Goal: Task Accomplishment & Management: Complete application form

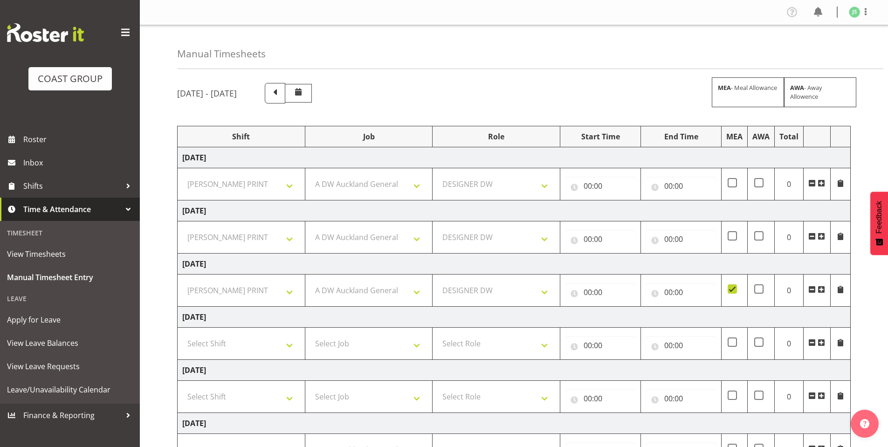
select select "6781"
select select "610"
select select "221"
select select "6781"
select select "610"
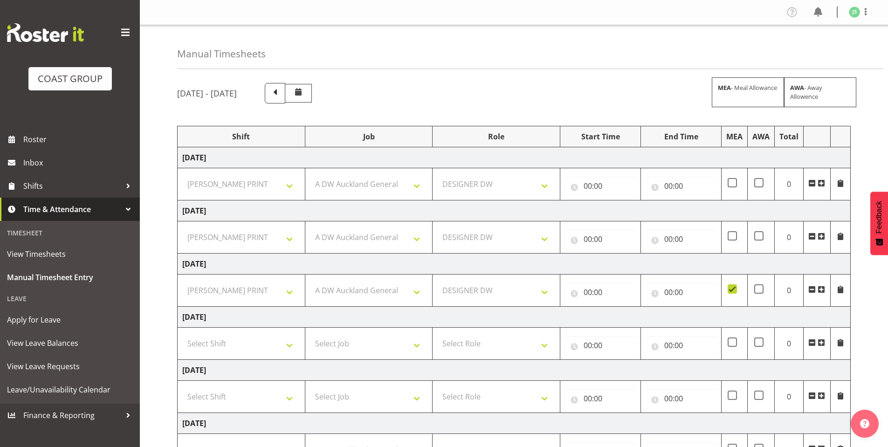
select select "221"
select select "6781"
select select "610"
select select "221"
select select "6781"
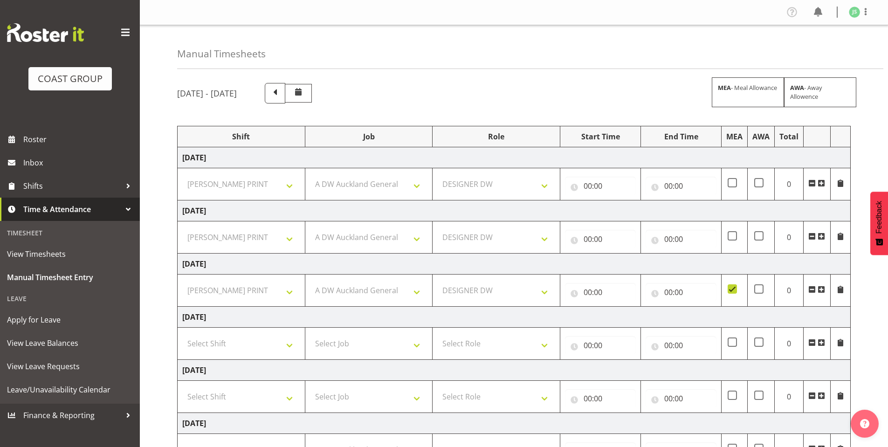
select select "610"
select select "221"
select select "6781"
select select "610"
select select "221"
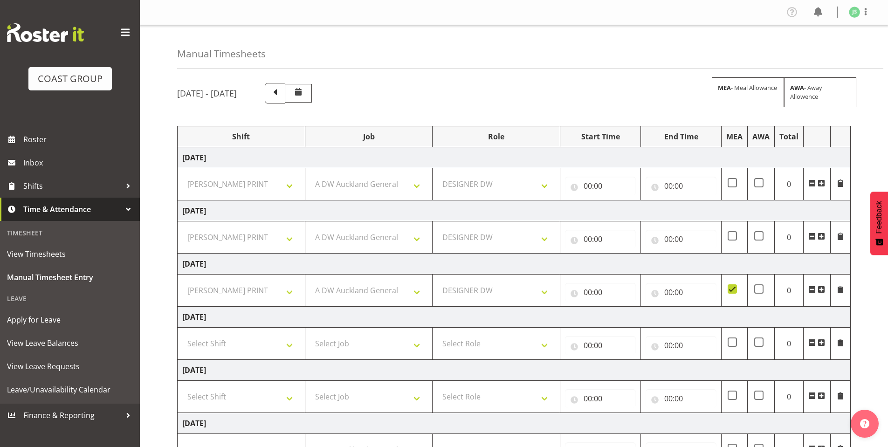
scroll to position [131, 0]
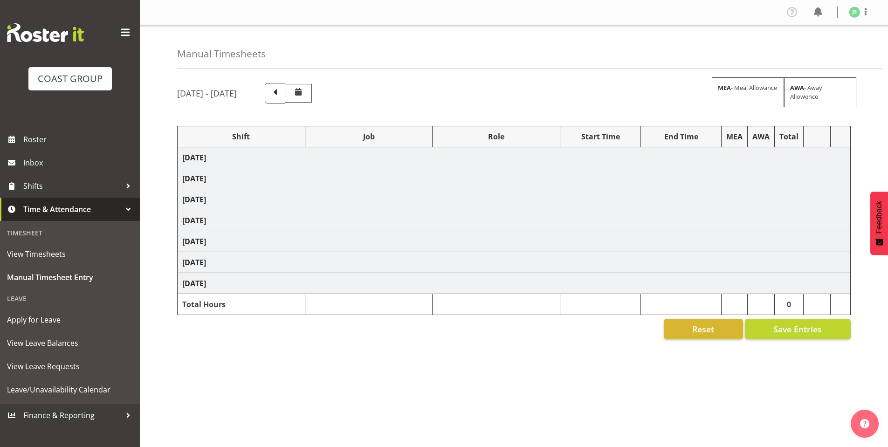
select select "6781"
select select "610"
select select "6781"
select select "610"
select select "6781"
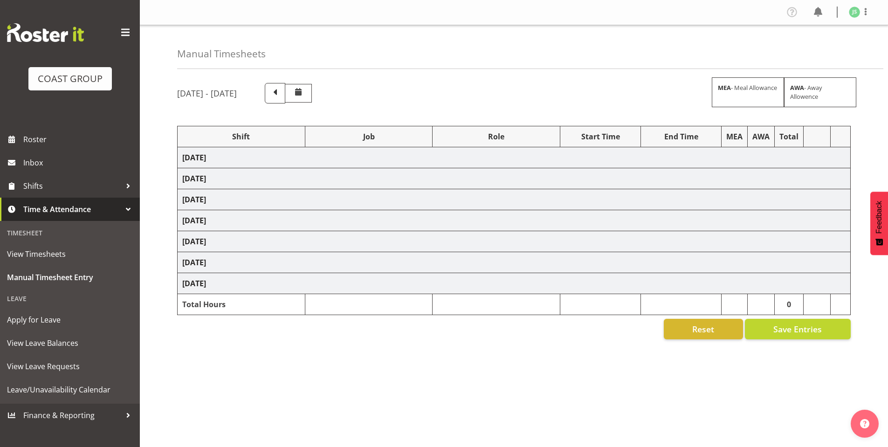
select select "610"
select select "6781"
select select "610"
select select "6781"
select select "610"
